Goal: Entertainment & Leisure: Consume media (video, audio)

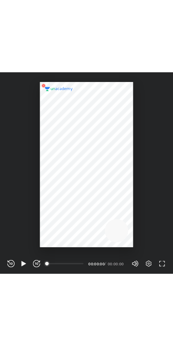
scroll to position [291, 250]
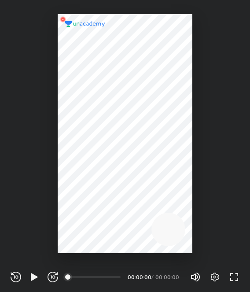
click at [238, 274] on icon "button" at bounding box center [234, 277] width 11 height 11
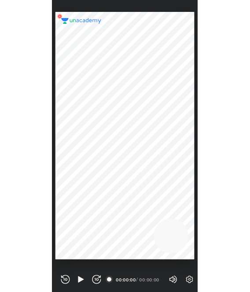
scroll to position [346, 173]
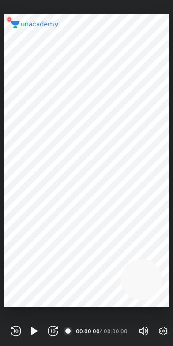
click at [35, 291] on icon "button" at bounding box center [34, 330] width 7 height 7
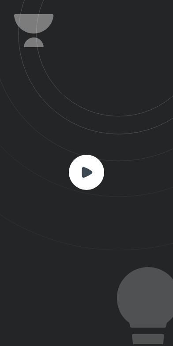
click at [88, 173] on icon at bounding box center [86, 171] width 11 height 11
click at [94, 171] on rect at bounding box center [86, 172] width 35 height 35
click at [92, 175] on rect at bounding box center [86, 172] width 35 height 35
click at [92, 173] on rect at bounding box center [86, 172] width 35 height 35
click at [88, 176] on rect at bounding box center [86, 172] width 35 height 35
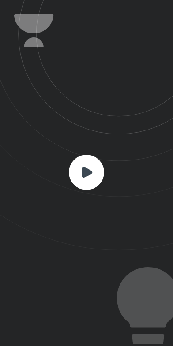
click at [87, 180] on rect at bounding box center [86, 172] width 35 height 35
click at [85, 174] on icon at bounding box center [86, 171] width 11 height 11
click at [85, 170] on icon at bounding box center [86, 171] width 11 height 11
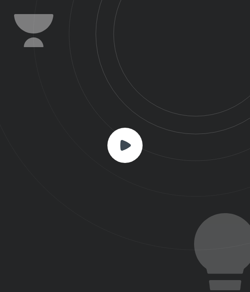
scroll to position [291, 250]
click at [130, 148] on rect at bounding box center [124, 145] width 35 height 35
click at [120, 128] on rect at bounding box center [124, 145] width 35 height 35
click at [139, 144] on rect at bounding box center [124, 145] width 35 height 35
